Goal: Task Accomplishment & Management: Manage account settings

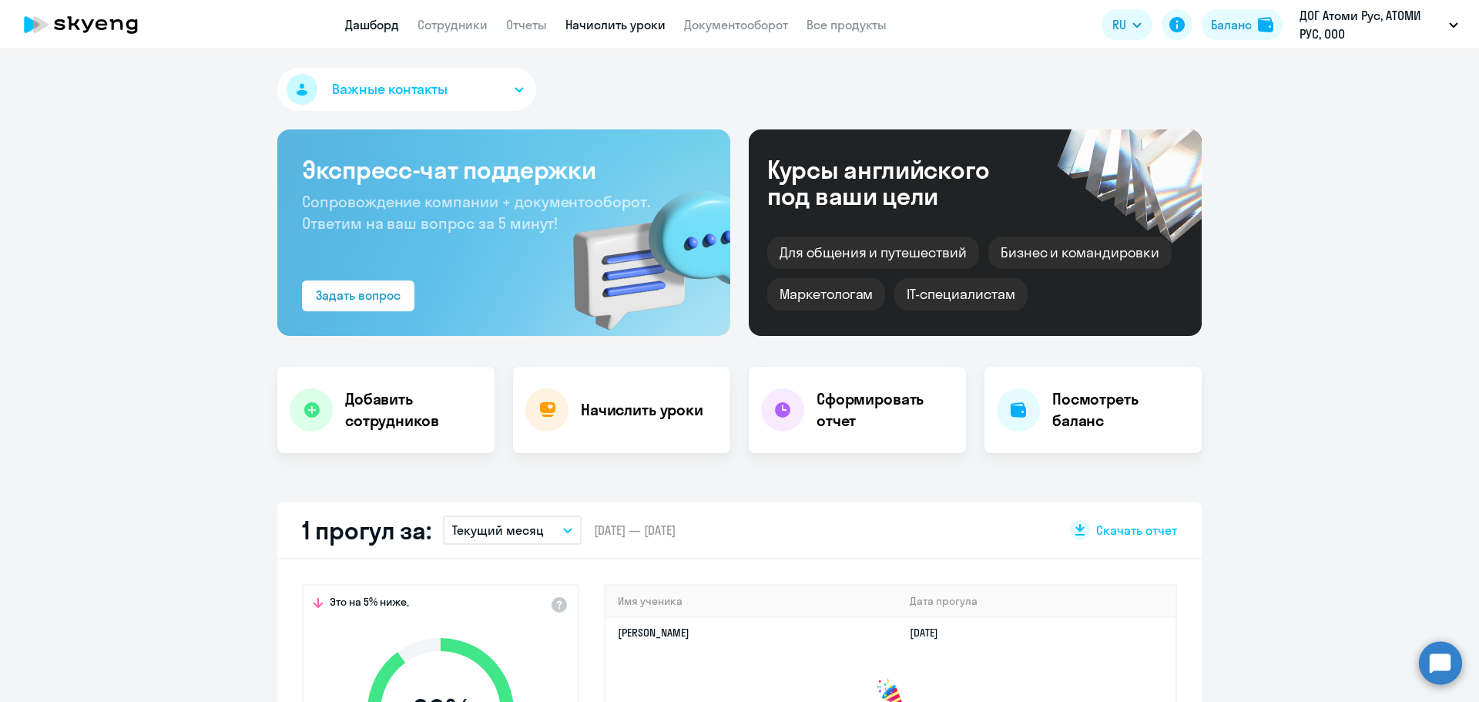
click at [635, 28] on link "Начислить уроки" at bounding box center [616, 24] width 100 height 15
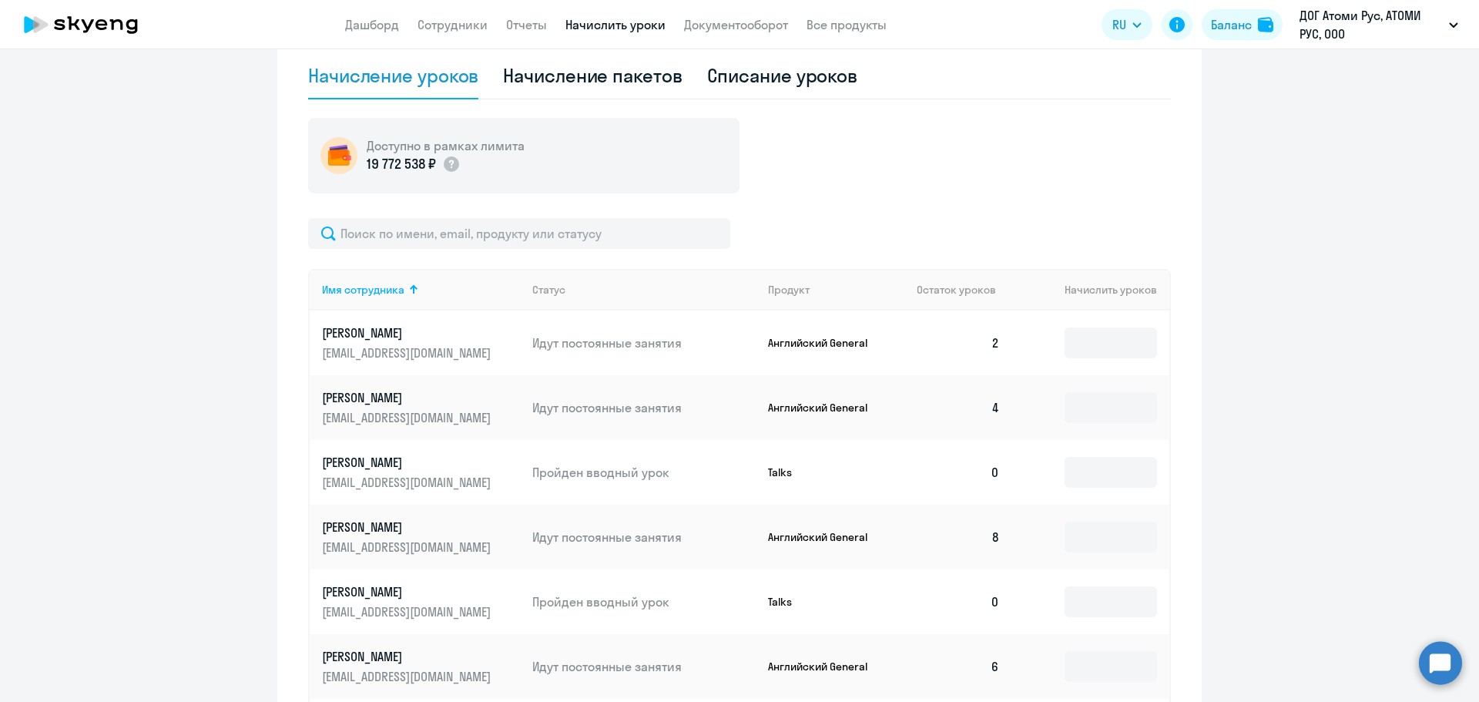
scroll to position [814, 0]
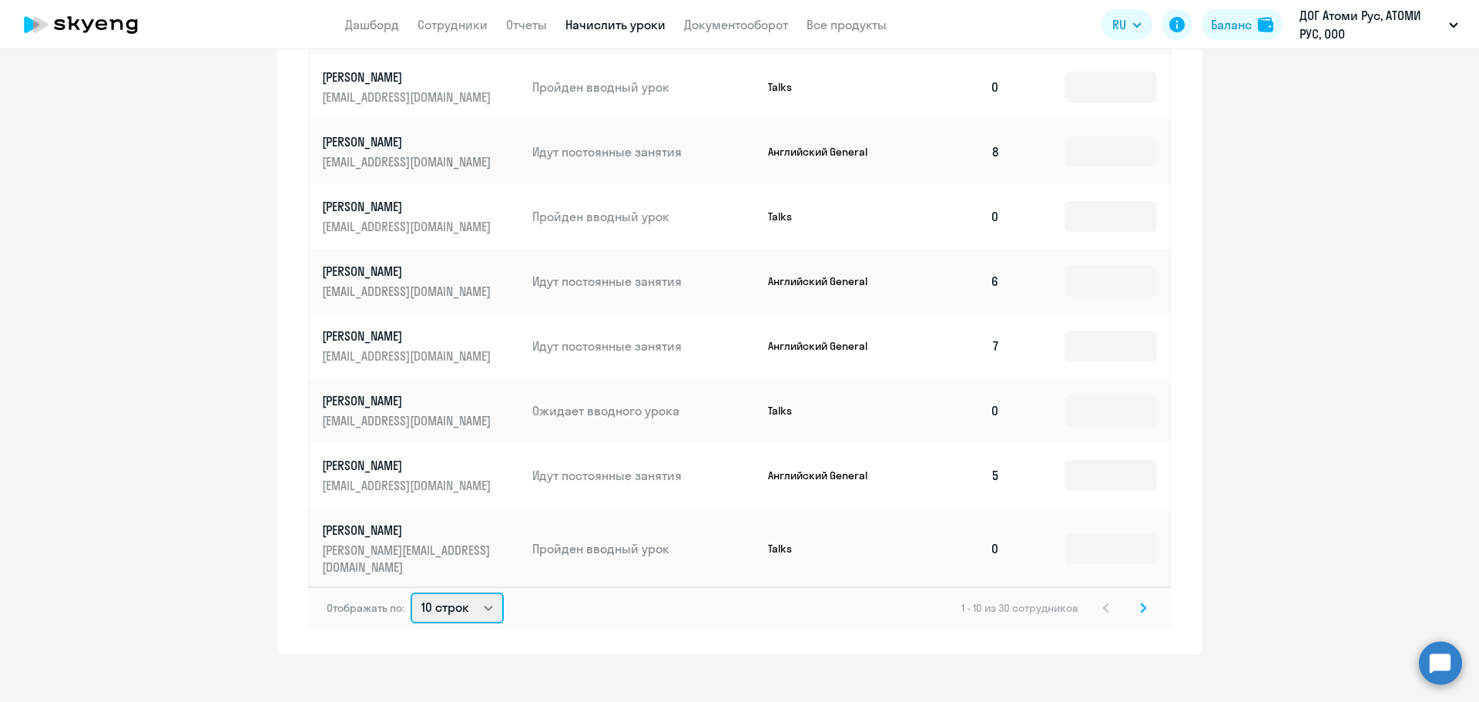
click at [452, 595] on select "10 строк 30 строк 50 строк" at bounding box center [457, 608] width 93 height 31
select select "50"
click at [411, 593] on select "10 строк 30 строк 50 строк" at bounding box center [457, 608] width 93 height 31
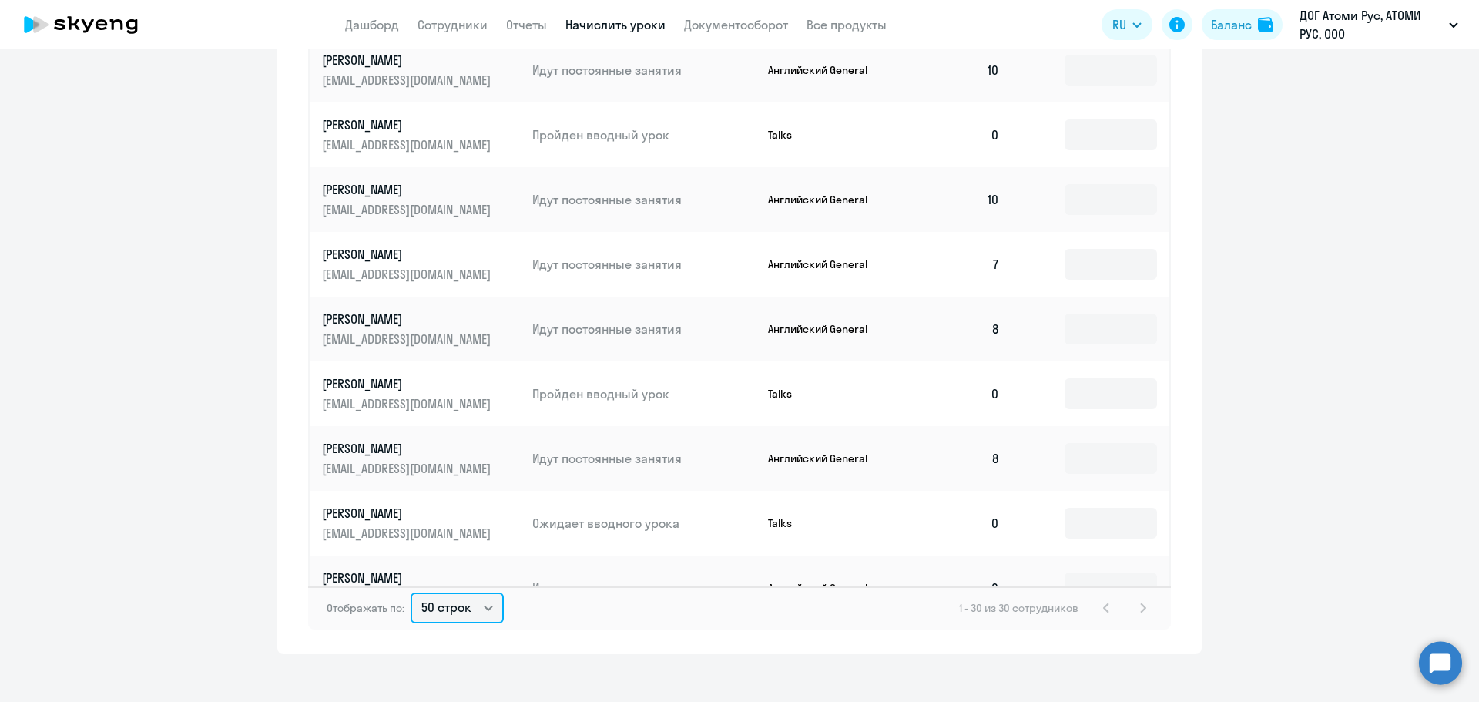
scroll to position [828, 0]
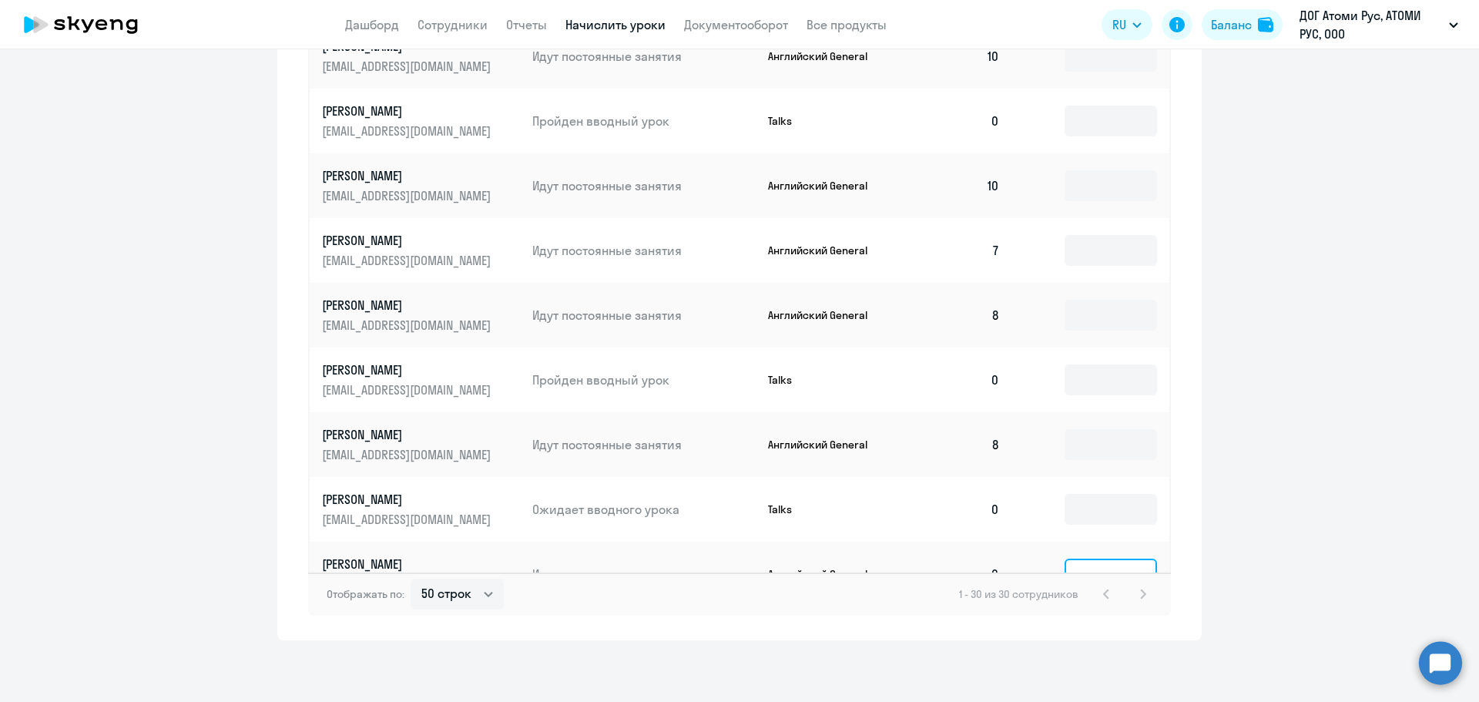
click at [1087, 559] on input at bounding box center [1111, 574] width 92 height 31
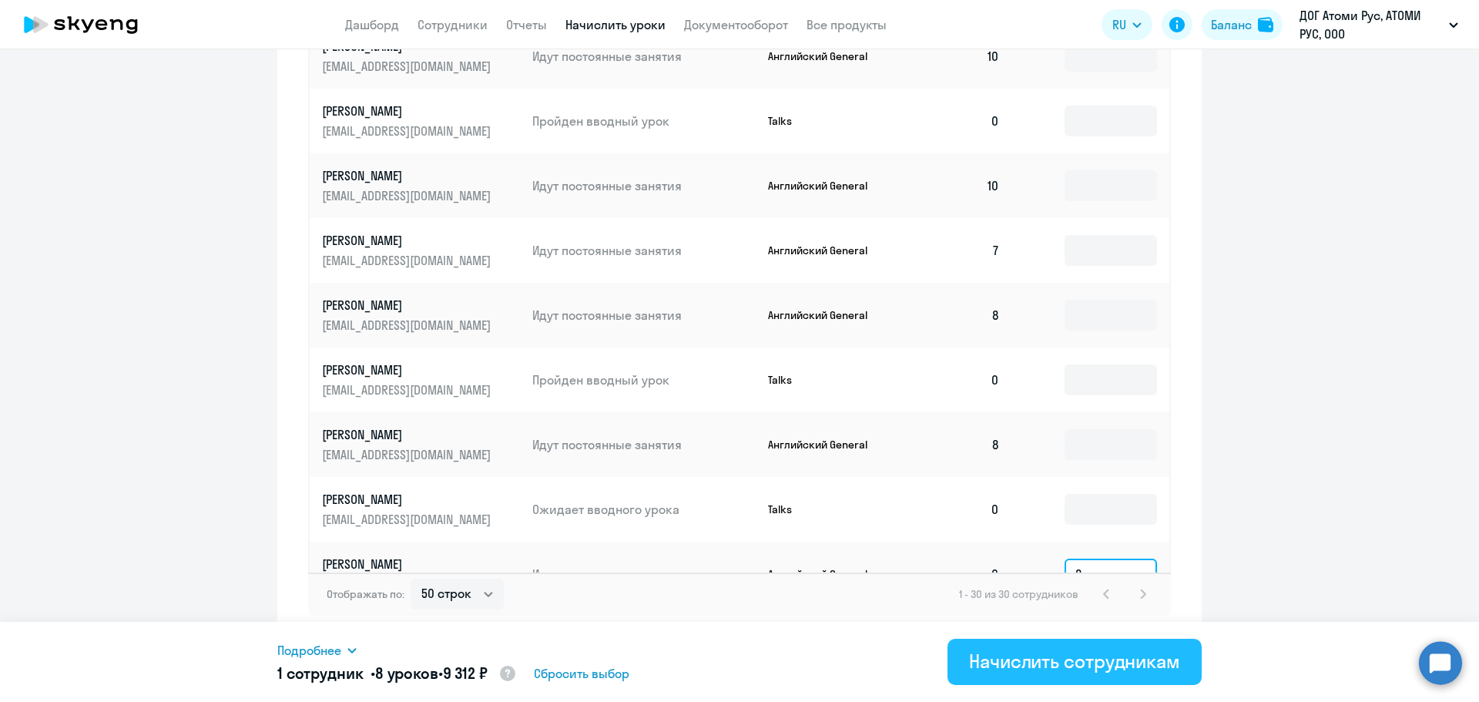
type input "8"
click at [1092, 670] on div "Начислить сотрудникам" at bounding box center [1074, 661] width 211 height 25
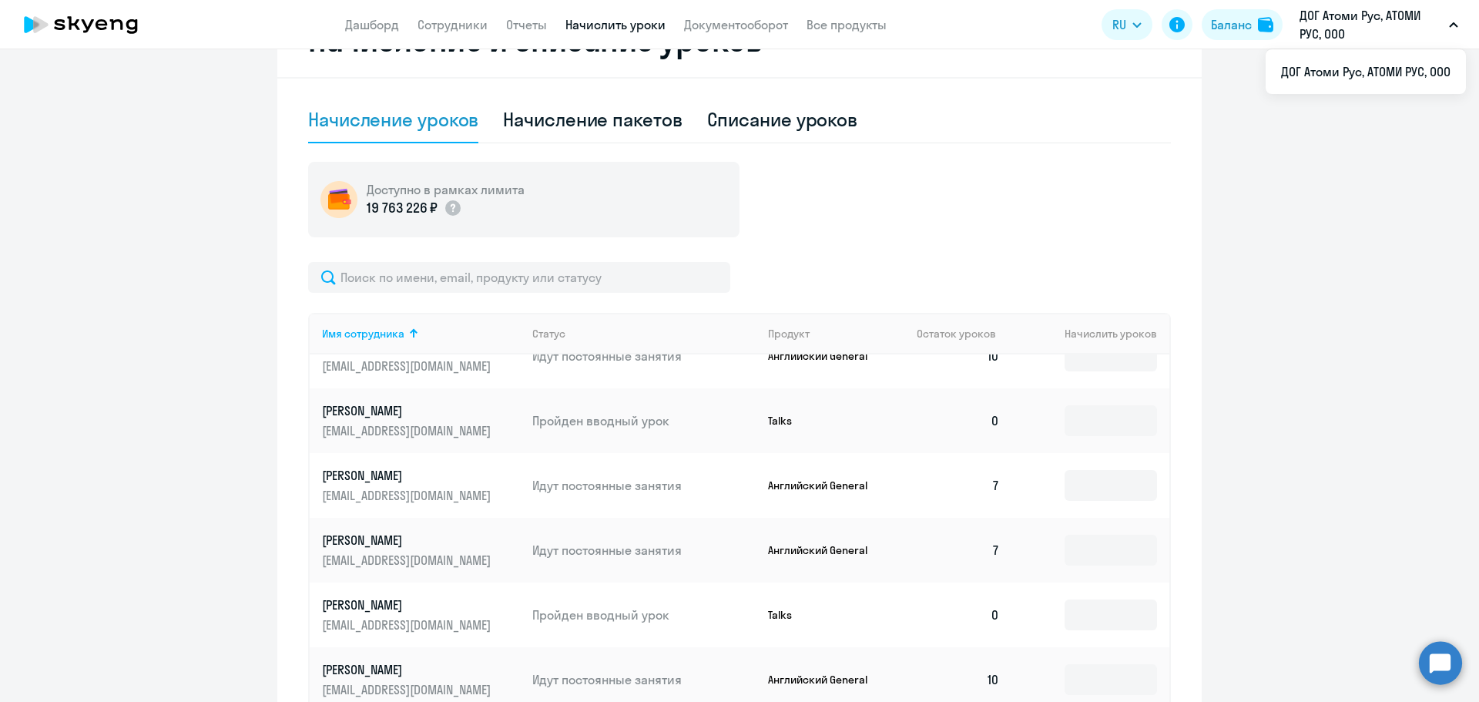
scroll to position [1079, 0]
